Goal: Check status: Check status

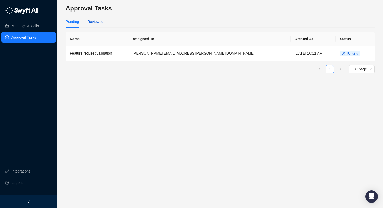
click at [97, 20] on div "Reviewed" at bounding box center [95, 22] width 16 height 6
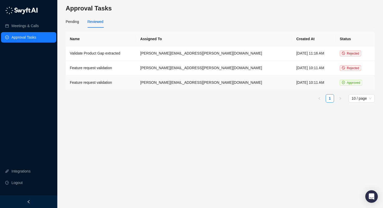
click at [112, 83] on td "Feature request validation" at bounding box center [101, 82] width 70 height 15
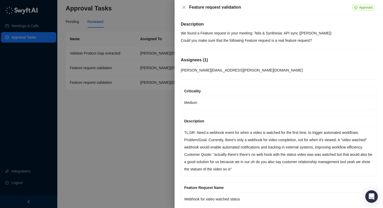
click at [197, 25] on h5 "Description" at bounding box center [279, 24] width 196 height 6
click at [147, 99] on div at bounding box center [191, 104] width 383 height 208
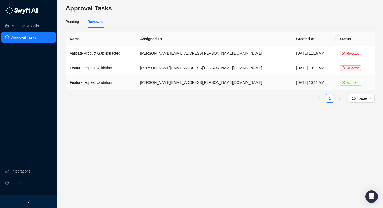
click at [107, 80] on td "Feature request validation" at bounding box center [101, 82] width 70 height 15
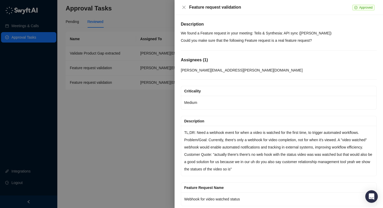
scroll to position [72, 0]
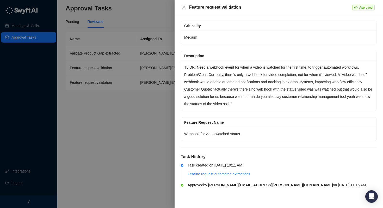
click at [230, 84] on p "Problem/Goal: Currently, there's only a webhook for video completion, not for w…" at bounding box center [278, 78] width 189 height 15
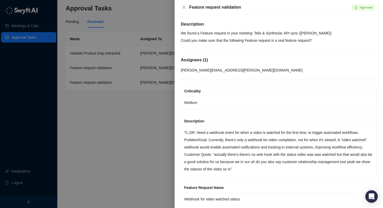
click at [213, 9] on div "Feature request validation" at bounding box center [270, 7] width 163 height 6
click at [163, 15] on div at bounding box center [191, 104] width 383 height 208
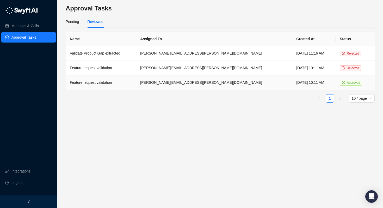
click at [348, 83] on span "Approved" at bounding box center [353, 83] width 13 height 4
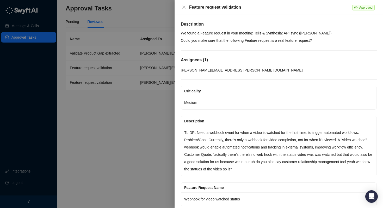
click at [126, 99] on div at bounding box center [191, 104] width 383 height 208
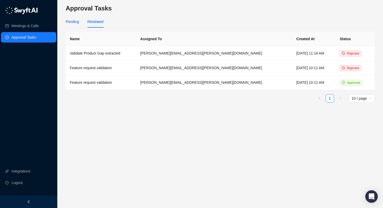
click at [73, 21] on div "Pending" at bounding box center [72, 22] width 13 height 6
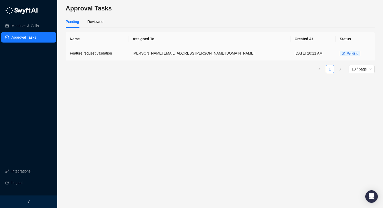
click at [100, 52] on td "Feature request validation" at bounding box center [97, 53] width 63 height 15
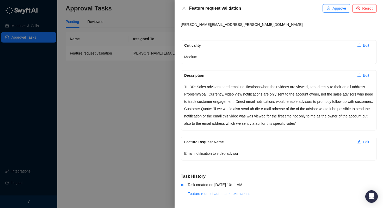
scroll to position [48, 0]
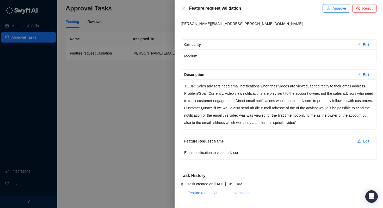
click at [148, 104] on div at bounding box center [191, 104] width 383 height 208
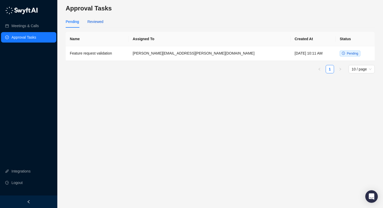
click at [100, 23] on div "Reviewed" at bounding box center [95, 22] width 16 height 6
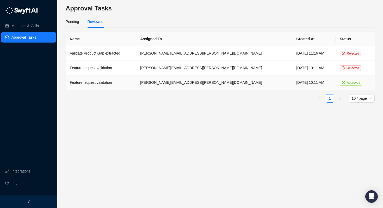
click at [344, 80] on span "Approved" at bounding box center [351, 83] width 22 height 6
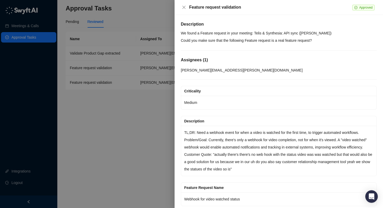
scroll to position [72, 0]
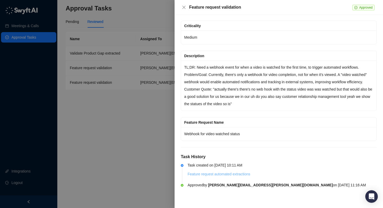
click at [225, 174] on link "Feature request automated extractions" at bounding box center [219, 174] width 63 height 4
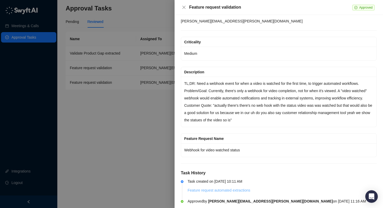
scroll to position [50, 0]
